Goal: Task Accomplishment & Management: Manage account settings

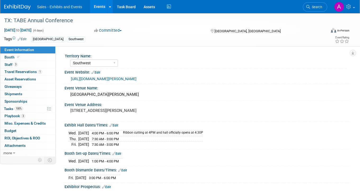
select select "Southwest"
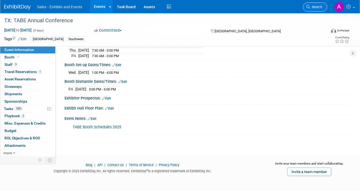
click at [314, 6] on span "Search" at bounding box center [316, 7] width 12 height 4
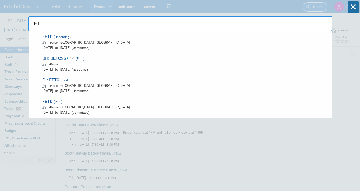
type input "E"
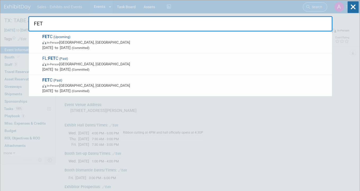
type input "FETC"
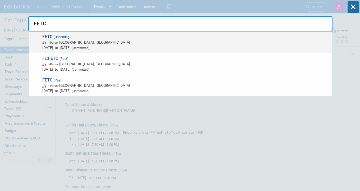
click at [128, 39] on span "FETC (Upcoming) In-Person [GEOGRAPHIC_DATA], [GEOGRAPHIC_DATA] [DATE] to [DATE]…" at bounding box center [185, 42] width 289 height 16
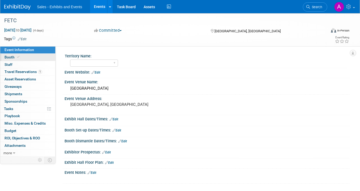
click at [28, 56] on link "Booth" at bounding box center [27, 57] width 55 height 7
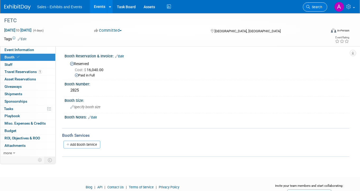
click at [319, 10] on link "Search" at bounding box center [315, 6] width 24 height 9
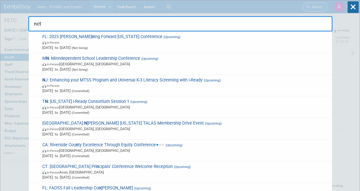
type input "ncte"
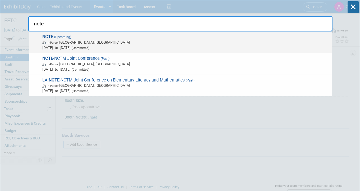
click at [144, 42] on span "In-Person Denver, CO" at bounding box center [185, 42] width 287 height 5
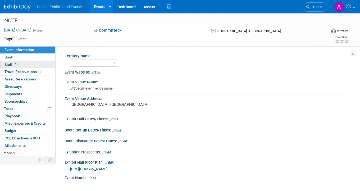
click at [13, 66] on span "Staff 1" at bounding box center [10, 64] width 13 height 4
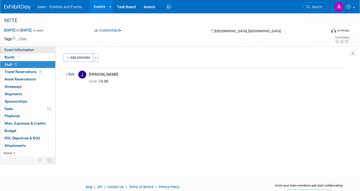
click at [33, 53] on link "Event Information" at bounding box center [27, 49] width 55 height 7
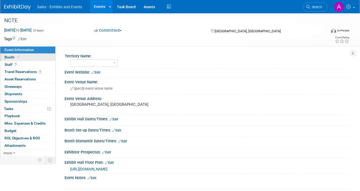
click at [33, 59] on link "Booth" at bounding box center [27, 57] width 55 height 7
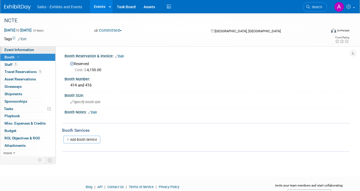
click at [32, 50] on span "Event Information" at bounding box center [19, 50] width 30 height 4
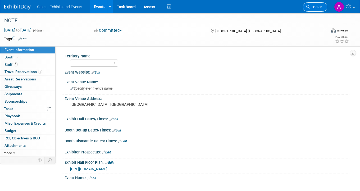
click at [319, 8] on span "Search" at bounding box center [316, 7] width 12 height 4
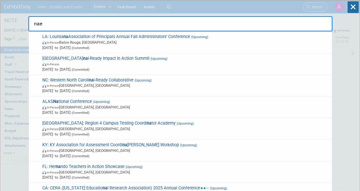
type input "naey"
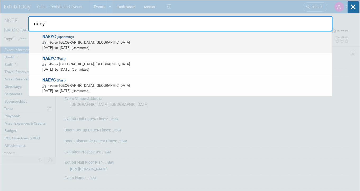
click at [142, 39] on span "NAEY C (Upcoming) In-Person Orlando, FL Nov 19, 2025 to Nov 22, 2025 (Committed)" at bounding box center [185, 42] width 289 height 16
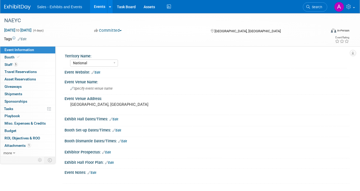
select select "National"
click at [33, 65] on link "5 Staff 5" at bounding box center [27, 64] width 55 height 7
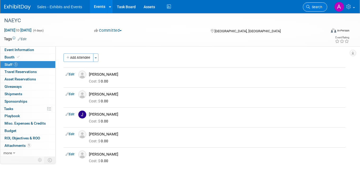
click at [319, 4] on link "Search" at bounding box center [315, 6] width 24 height 9
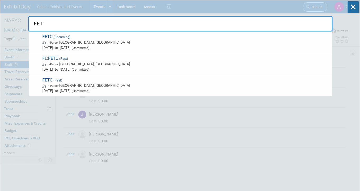
type input "FETC"
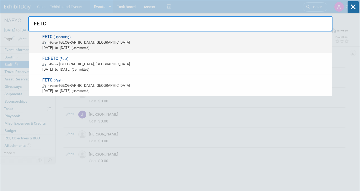
click at [226, 38] on span "FETC (Upcoming) In-Person Orlando, FL Jan 11, 2026 to Jan 14, 2026 (Committed)" at bounding box center [185, 42] width 289 height 16
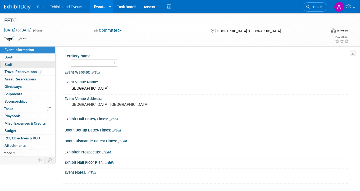
click at [30, 63] on link "0 Staff 0" at bounding box center [27, 64] width 55 height 7
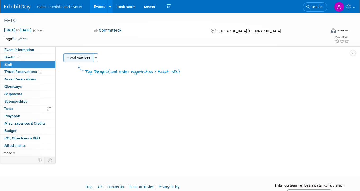
click at [80, 59] on button "Add Attendee" at bounding box center [79, 57] width 30 height 8
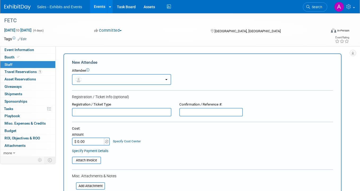
click at [112, 76] on button "button" at bounding box center [121, 79] width 99 height 11
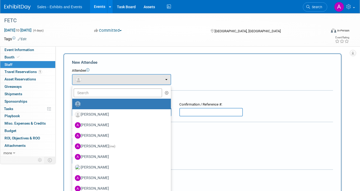
click at [183, 78] on td "X" at bounding box center [177, 79] width 12 height 11
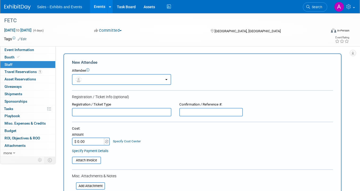
scroll to position [137, 0]
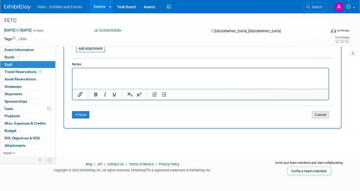
click at [318, 115] on button "Cancel" at bounding box center [320, 114] width 17 height 7
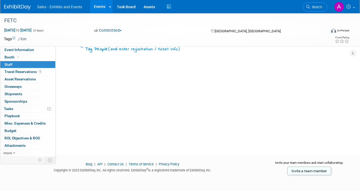
scroll to position [0, 0]
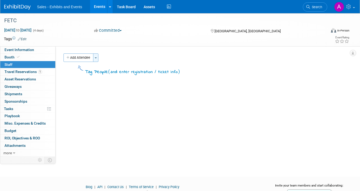
click at [96, 57] on span "button" at bounding box center [96, 57] width 2 height 1
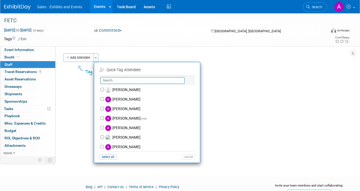
click at [120, 78] on input "text" at bounding box center [143, 80] width 84 height 7
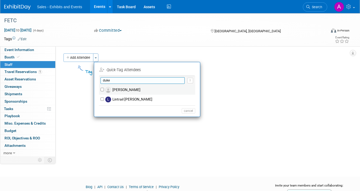
type input "duke"
click at [125, 90] on label "[PERSON_NAME]" at bounding box center [150, 90] width 93 height 10
click at [104, 90] on input "[PERSON_NAME]" at bounding box center [102, 89] width 3 height 3
checkbox input "true"
click at [128, 79] on input "duke" at bounding box center [143, 80] width 84 height 7
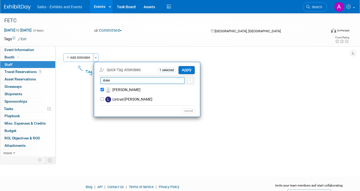
click at [128, 79] on input "duke" at bounding box center [143, 80] width 84 height 7
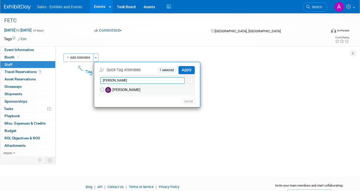
type input "[PERSON_NAME]"
click at [125, 91] on label "[PERSON_NAME]" at bounding box center [150, 90] width 93 height 10
click at [104, 91] on input "[PERSON_NAME]" at bounding box center [102, 89] width 3 height 3
checkbox input "true"
click at [120, 82] on input "[PERSON_NAME]" at bounding box center [143, 80] width 84 height 7
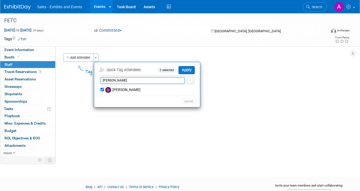
click at [120, 82] on input "[PERSON_NAME]" at bounding box center [143, 80] width 84 height 7
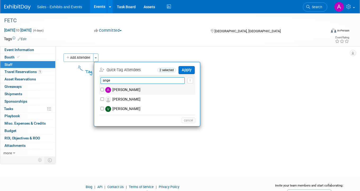
type input "ange"
click at [120, 93] on label "[PERSON_NAME]" at bounding box center [150, 90] width 93 height 10
click at [104, 91] on input "[PERSON_NAME]" at bounding box center [102, 89] width 3 height 3
checkbox input "true"
click at [119, 83] on input "ange" at bounding box center [143, 80] width 84 height 7
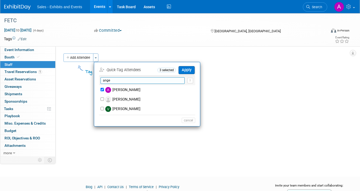
click at [119, 83] on input "ange" at bounding box center [143, 80] width 84 height 7
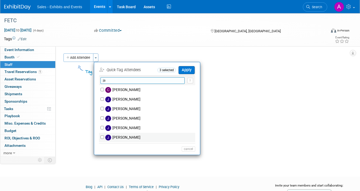
type input "ja"
click at [138, 136] on label "[PERSON_NAME]" at bounding box center [150, 138] width 93 height 10
click at [104, 136] on input "[PERSON_NAME]" at bounding box center [102, 136] width 3 height 3
checkbox input "true"
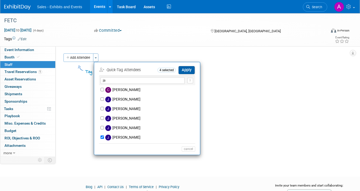
click at [190, 67] on button "Apply" at bounding box center [187, 70] width 16 height 8
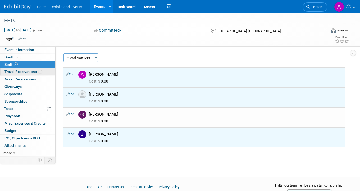
click at [20, 72] on span "Travel Reservations 1" at bounding box center [23, 72] width 38 height 4
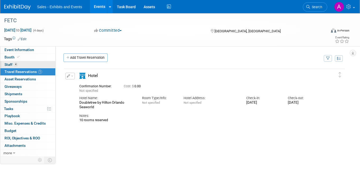
click at [26, 66] on link "4 Staff 4" at bounding box center [27, 64] width 55 height 7
